Goal: Navigation & Orientation: Find specific page/section

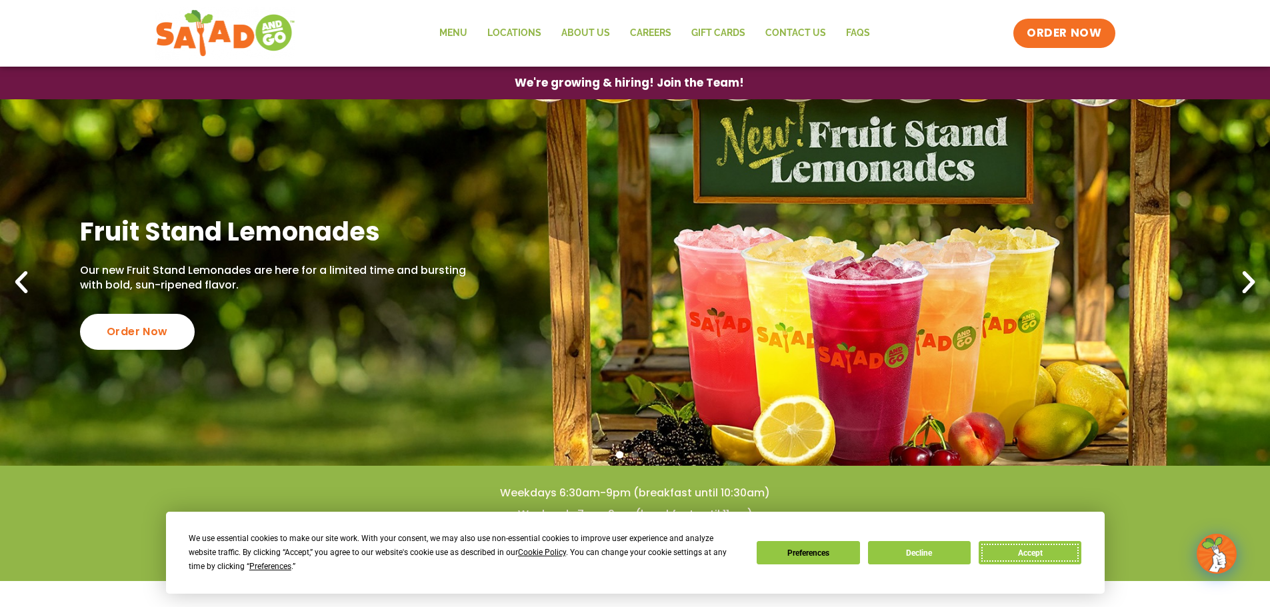
click at [1035, 548] on button "Accept" at bounding box center [1029, 552] width 103 height 23
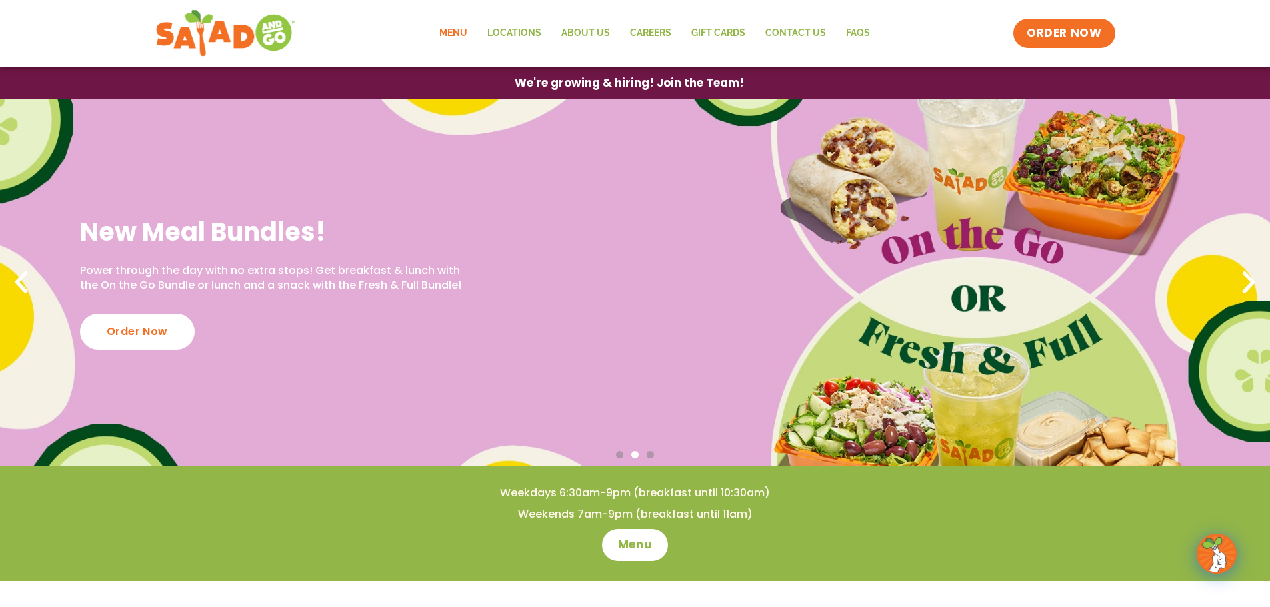
click at [439, 29] on link "Menu" at bounding box center [453, 33] width 48 height 31
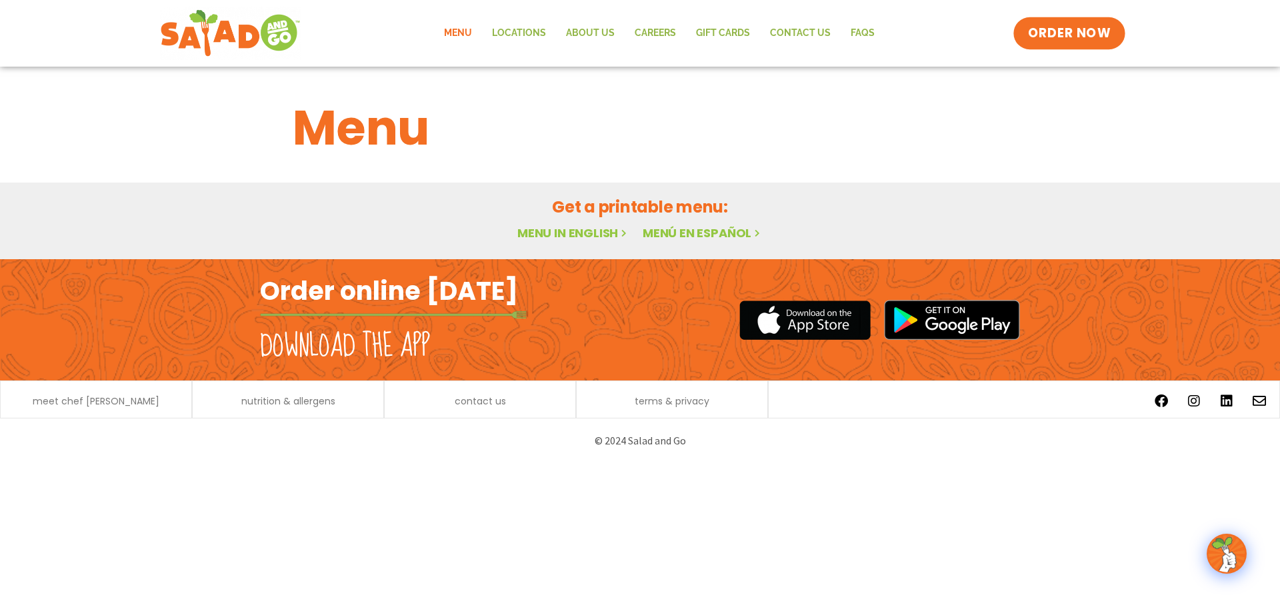
click at [1072, 37] on span "ORDER NOW" at bounding box center [1069, 33] width 83 height 17
